Goal: Navigation & Orientation: Go to known website

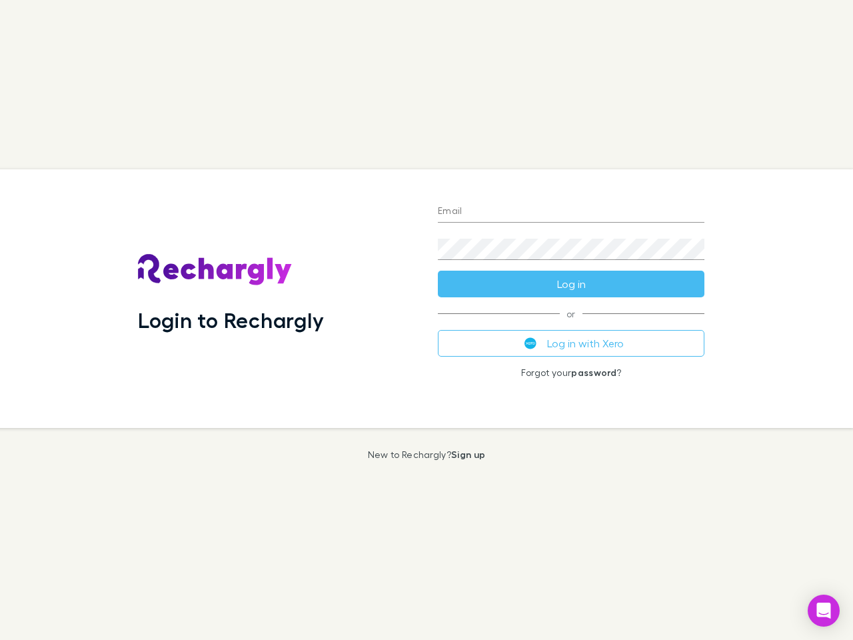
click at [426, 320] on div "Login to Rechargly" at bounding box center [277, 298] width 300 height 259
click at [571, 212] on input "Email" at bounding box center [571, 211] width 267 height 21
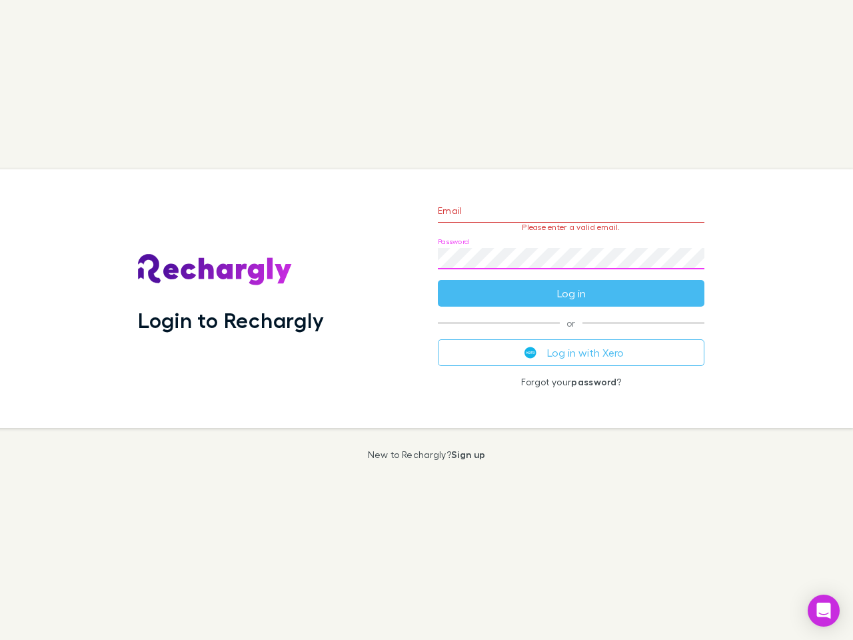
click at [571, 284] on form "Email Please enter a valid email. Password Log in" at bounding box center [571, 249] width 267 height 116
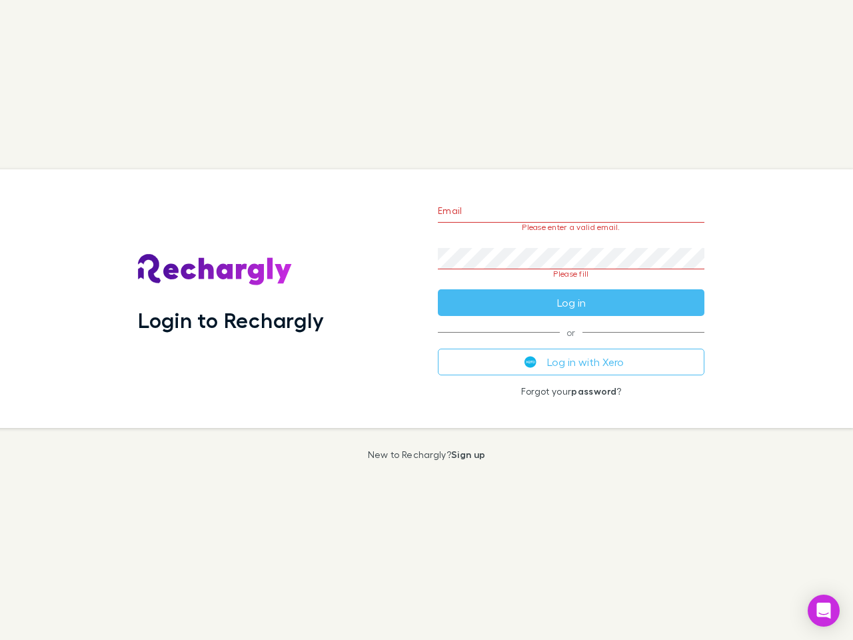
click at [571, 343] on div "Email Please enter a valid email. Password Please fill Log in or Log in with Xe…" at bounding box center [571, 298] width 288 height 259
click at [824, 610] on icon "Open Intercom Messenger" at bounding box center [824, 610] width 14 height 16
